Goal: Complete application form: Complete application form

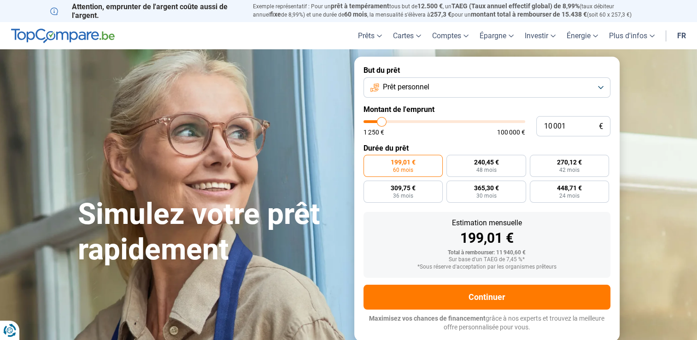
click at [581, 87] on button "Prêt personnel" at bounding box center [487, 87] width 247 height 20
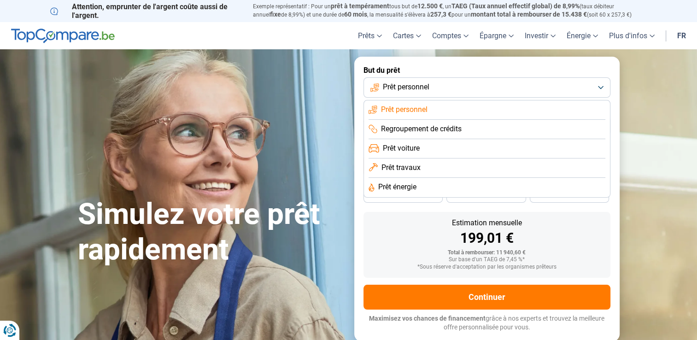
click at [402, 84] on span "Prêt personnel" at bounding box center [406, 87] width 47 height 10
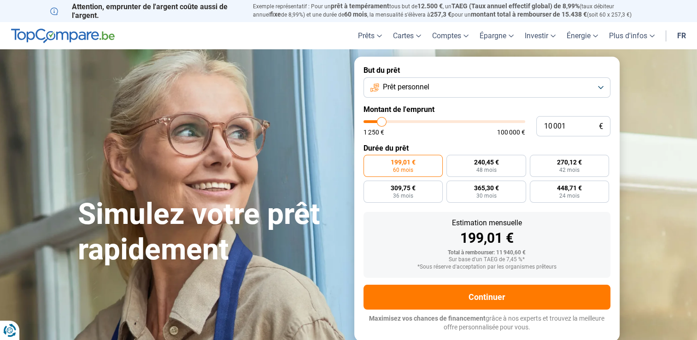
type input "35 500"
type input "35500"
click at [421, 122] on input "range" at bounding box center [445, 121] width 162 height 3
radio input "false"
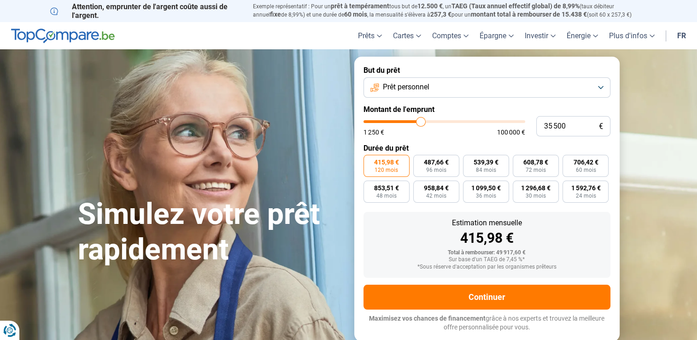
type input "40 500"
type input "40500"
click at [428, 121] on input "range" at bounding box center [445, 121] width 162 height 3
type input "51 000"
type input "51000"
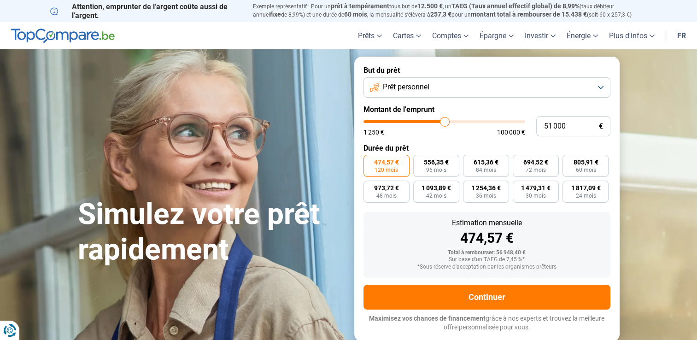
click at [445, 123] on input "range" at bounding box center [445, 121] width 162 height 3
type input "62 250"
type input "62250"
click at [462, 123] on input "range" at bounding box center [445, 121] width 162 height 3
drag, startPoint x: 463, startPoint y: 117, endPoint x: 454, endPoint y: 117, distance: 8.8
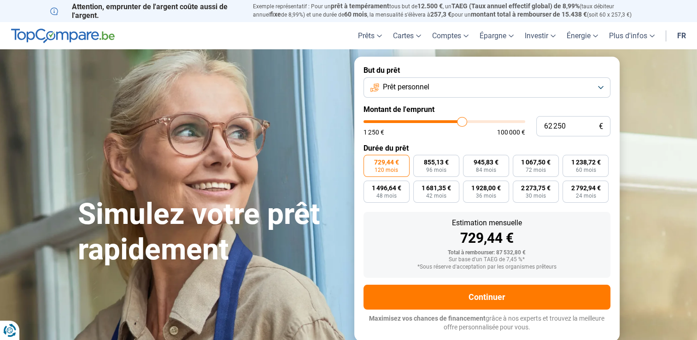
click at [454, 117] on div "62 250 € 1 250 € 100 000 €" at bounding box center [487, 126] width 247 height 20
type input "30 500"
type input "30500"
click at [413, 121] on input "range" at bounding box center [445, 121] width 162 height 3
type input "22 500"
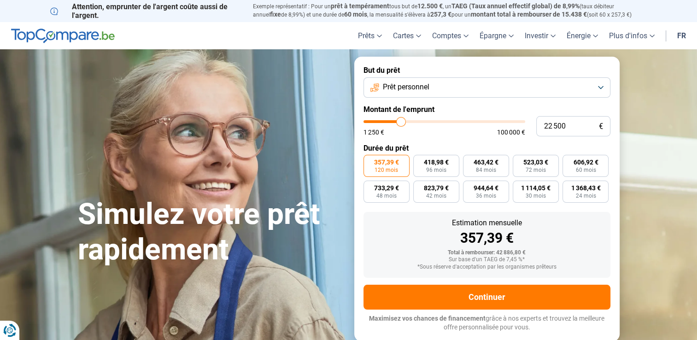
type input "22500"
click at [400, 121] on input "range" at bounding box center [445, 121] width 162 height 3
click at [405, 121] on input "range" at bounding box center [445, 121] width 162 height 3
type input "27 750"
type input "27750"
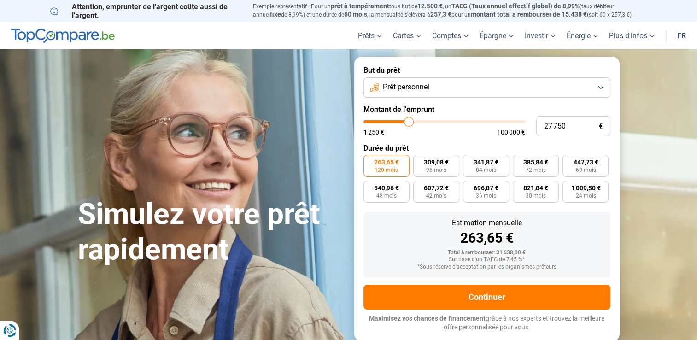
click at [409, 123] on input "range" at bounding box center [445, 121] width 162 height 3
type input "26 750"
type input "26750"
type input "26 500"
type input "26500"
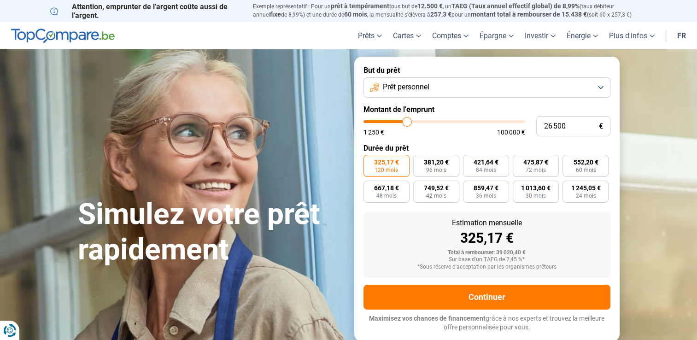
type input "26 250"
type input "26250"
type input "26 000"
type input "26000"
click at [406, 123] on input "range" at bounding box center [445, 121] width 162 height 3
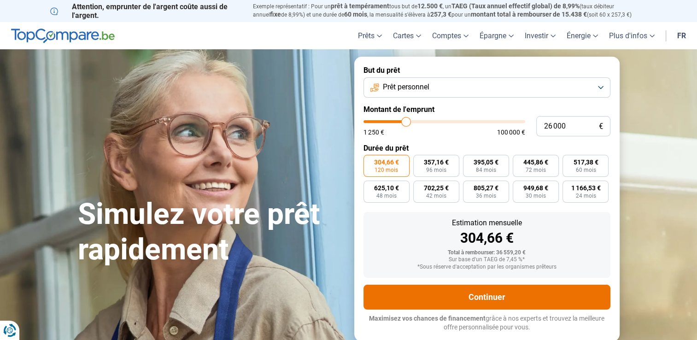
click at [467, 290] on button "Continuer" at bounding box center [487, 297] width 247 height 25
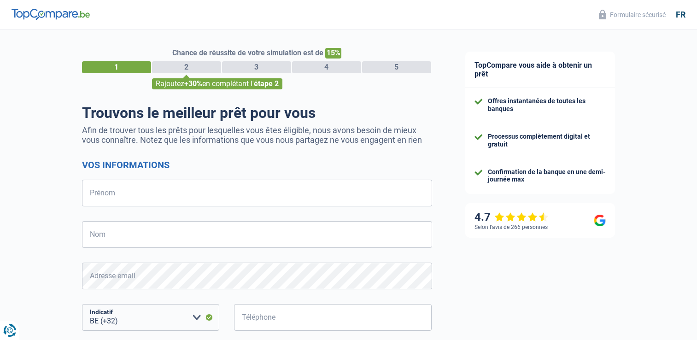
select select "32"
click at [314, 198] on input "Prénom" at bounding box center [257, 193] width 350 height 27
type input "ALSUKAR"
type input "MHAMA"
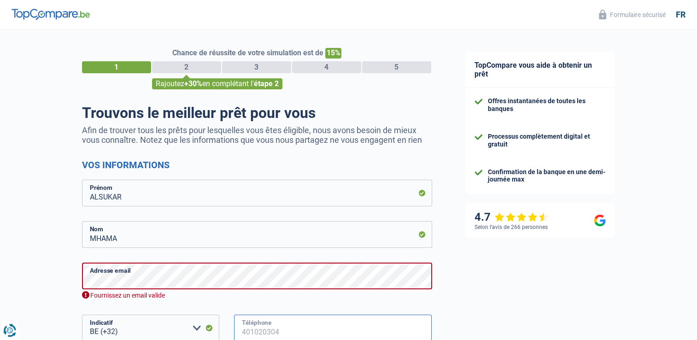
type input "494837531"
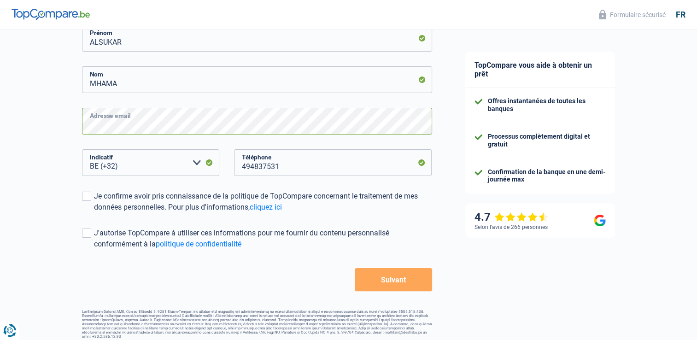
scroll to position [156, 0]
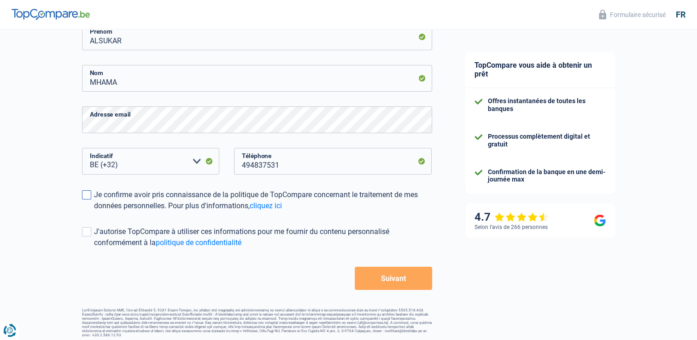
click at [85, 195] on span at bounding box center [86, 194] width 9 height 9
click at [94, 211] on input "Je confirme avoir pris connaissance de la politique de TopCompare concernant le…" at bounding box center [94, 211] width 0 height 0
click at [87, 234] on span at bounding box center [86, 231] width 9 height 9
click at [94, 248] on input "J'autorise TopCompare à utiliser ces informations pour me fournir du contenu pe…" at bounding box center [94, 248] width 0 height 0
click at [382, 286] on button "Suivant" at bounding box center [393, 278] width 77 height 23
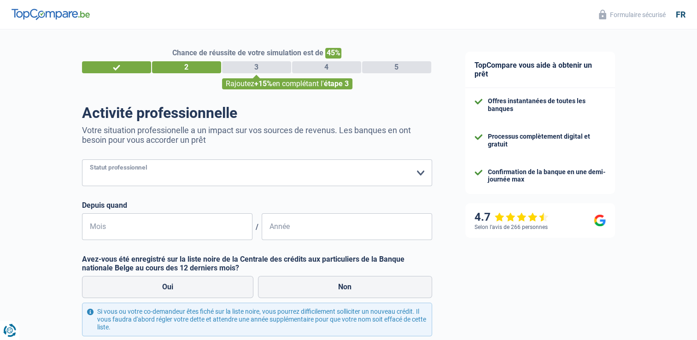
click at [215, 176] on select "Ouvrier Employé privé Employé public Invalide Indépendant Pensionné Chômeur Mut…" at bounding box center [257, 172] width 350 height 27
select select "independent"
click at [82, 160] on select "Ouvrier Employé privé Employé public Invalide Indépendant Pensionné Chômeur Mut…" at bounding box center [257, 172] width 350 height 27
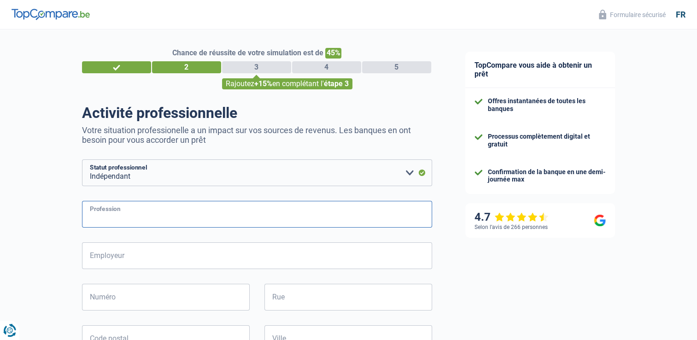
click at [166, 212] on input "Profession" at bounding box center [257, 214] width 350 height 27
select select "32"
